Goal: Task Accomplishment & Management: Complete application form

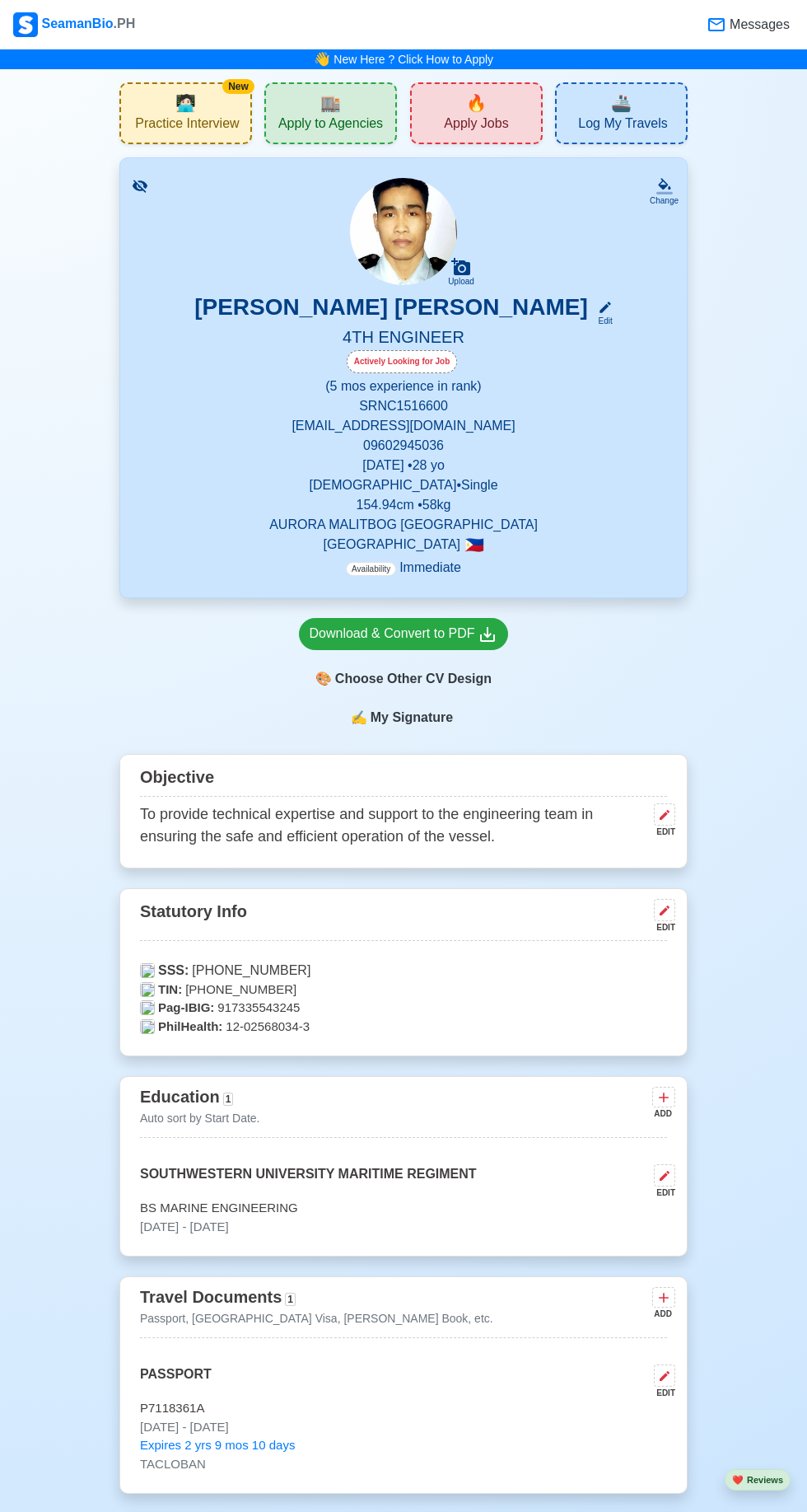
click at [504, 87] on div "🔥 Apply Jobs" at bounding box center [476, 113] width 132 height 62
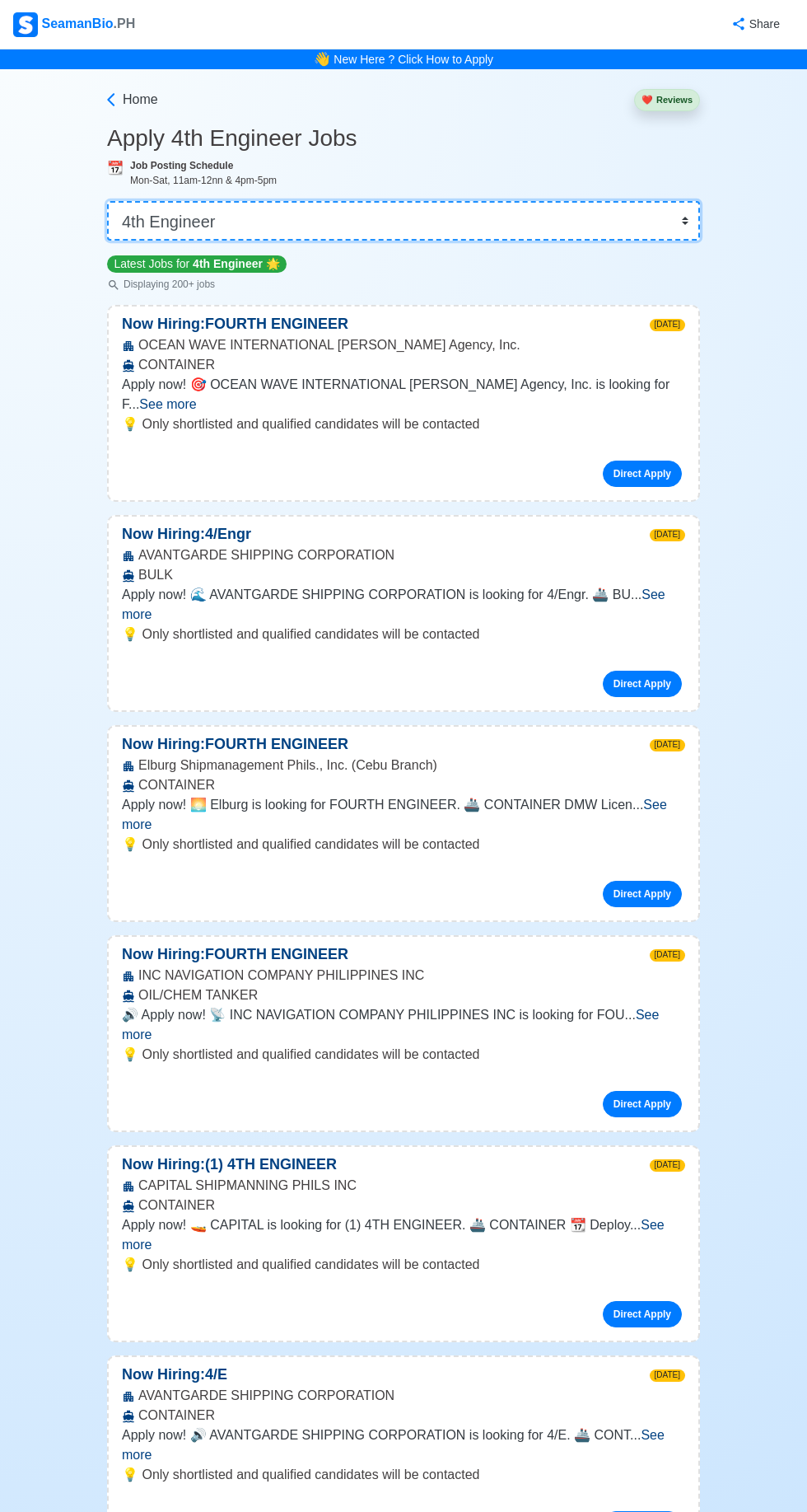
click at [684, 209] on select "👉 Select Rank or Position Master Chief Officer 2nd Officer 3rd Officer Junior O…" at bounding box center [404, 220] width 593 height 40
click at [107, 201] on select "👉 Select Rank or Position Master Chief Officer 2nd Officer 3rd Officer Junior O…" at bounding box center [404, 220] width 593 height 40
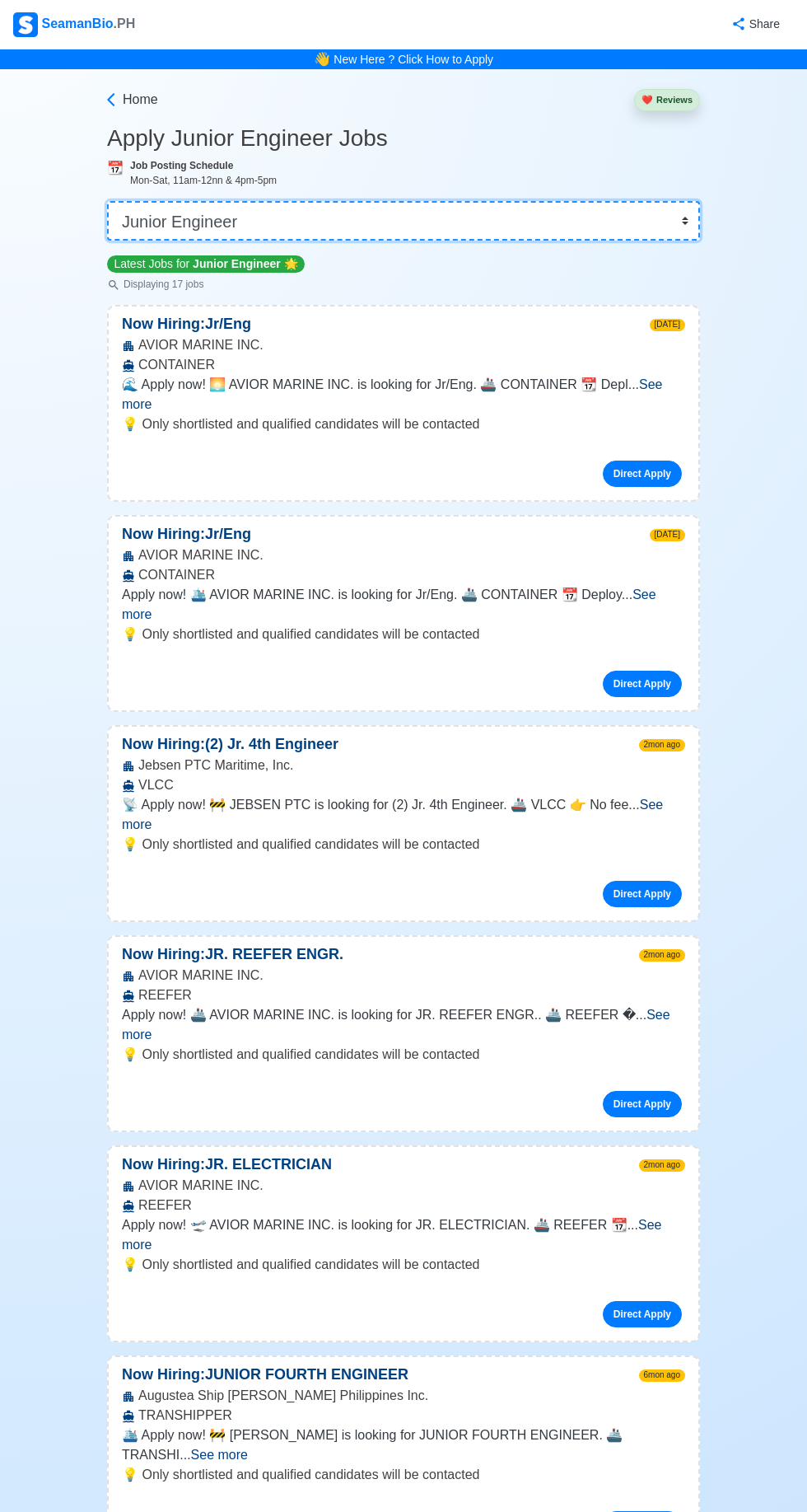
click at [677, 226] on select "👉 Select Rank or Position Master Chief Officer 2nd Officer 3rd Officer Junior O…" at bounding box center [404, 220] width 593 height 40
click at [107, 201] on select "👉 Select Rank or Position Master Chief Officer 2nd Officer 3rd Officer Junior O…" at bounding box center [404, 220] width 593 height 40
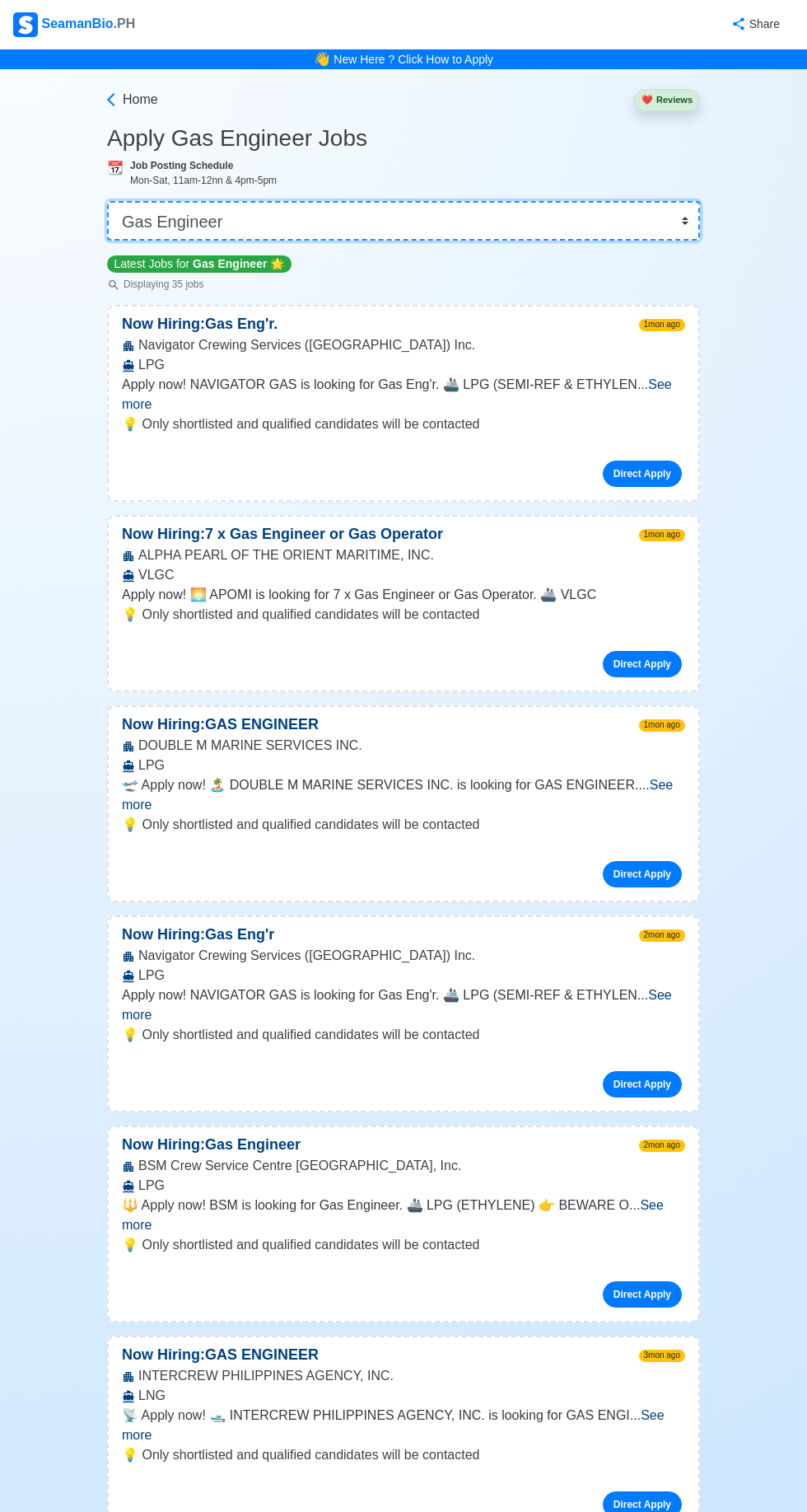
click at [686, 209] on select "👉 Select Rank or Position Master Chief Officer 2nd Officer 3rd Officer Junior O…" at bounding box center [404, 220] width 593 height 40
select select "4th Engineer"
click at [107, 201] on select "👉 Select Rank or Position Master Chief Officer 2nd Officer 3rd Officer Junior O…" at bounding box center [404, 220] width 593 height 40
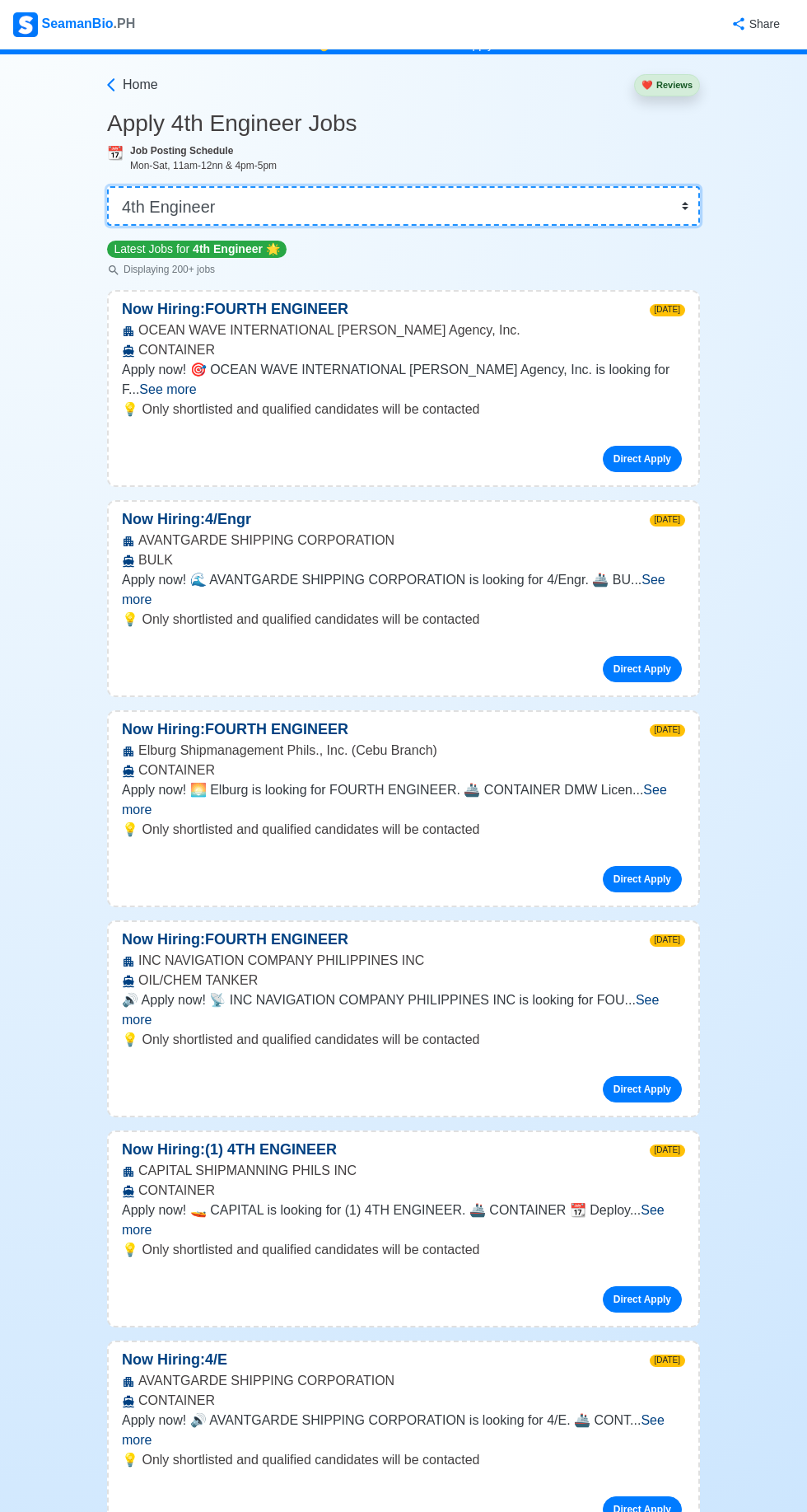
scroll to position [17, 0]
